Goal: Task Accomplishment & Management: Use online tool/utility

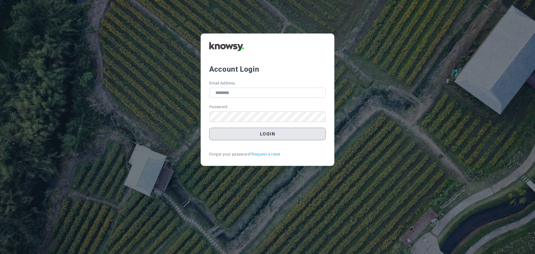
type input "**********"
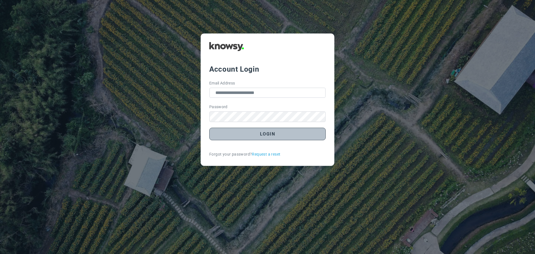
click at [258, 133] on button "Login" at bounding box center [267, 134] width 116 height 13
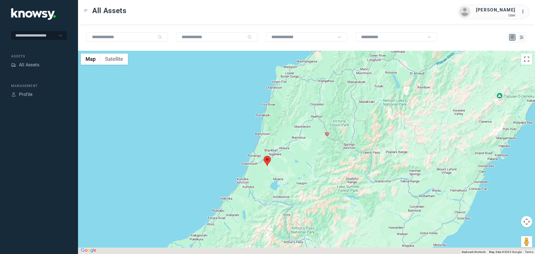
drag, startPoint x: 265, startPoint y: 219, endPoint x: 283, endPoint y: 155, distance: 66.4
click at [285, 150] on div at bounding box center [306, 152] width 457 height 203
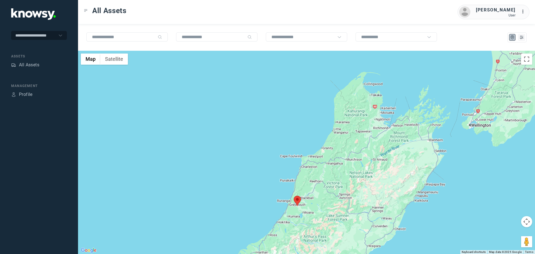
drag, startPoint x: 376, startPoint y: 132, endPoint x: 370, endPoint y: 154, distance: 22.3
click at [370, 154] on div at bounding box center [306, 152] width 457 height 203
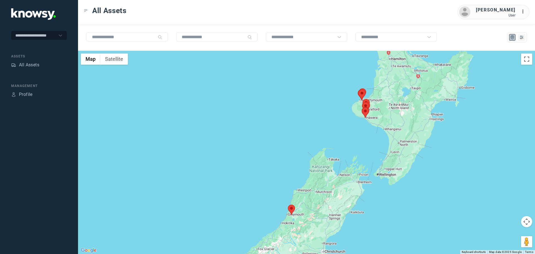
drag, startPoint x: 402, startPoint y: 121, endPoint x: 352, endPoint y: 160, distance: 63.0
click at [353, 160] on div at bounding box center [306, 152] width 457 height 203
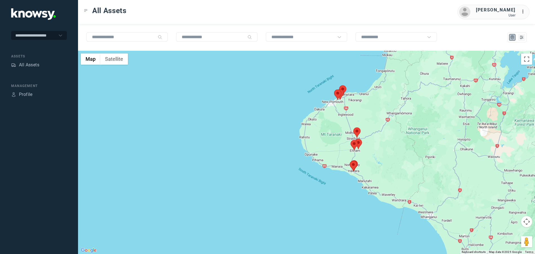
drag, startPoint x: 347, startPoint y: 108, endPoint x: 336, endPoint y: 137, distance: 31.7
click at [337, 136] on div at bounding box center [306, 152] width 457 height 203
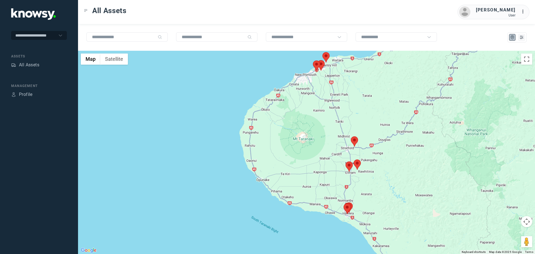
click at [351, 136] on area at bounding box center [351, 136] width 0 height 0
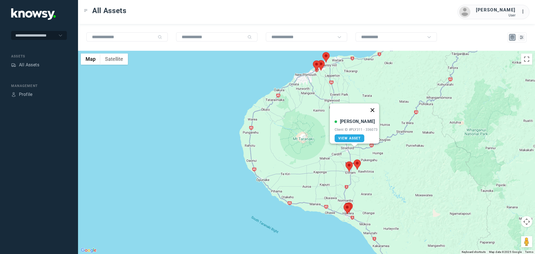
click at [375, 106] on button "Close" at bounding box center [371, 109] width 13 height 13
